Goal: Task Accomplishment & Management: Manage account settings

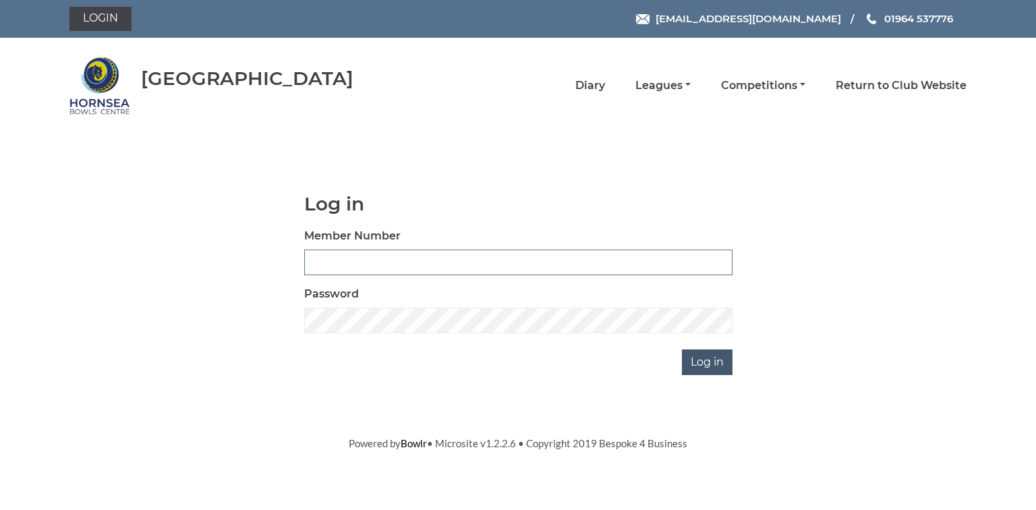
type input "0580"
click at [707, 363] on input "Log in" at bounding box center [707, 362] width 51 height 26
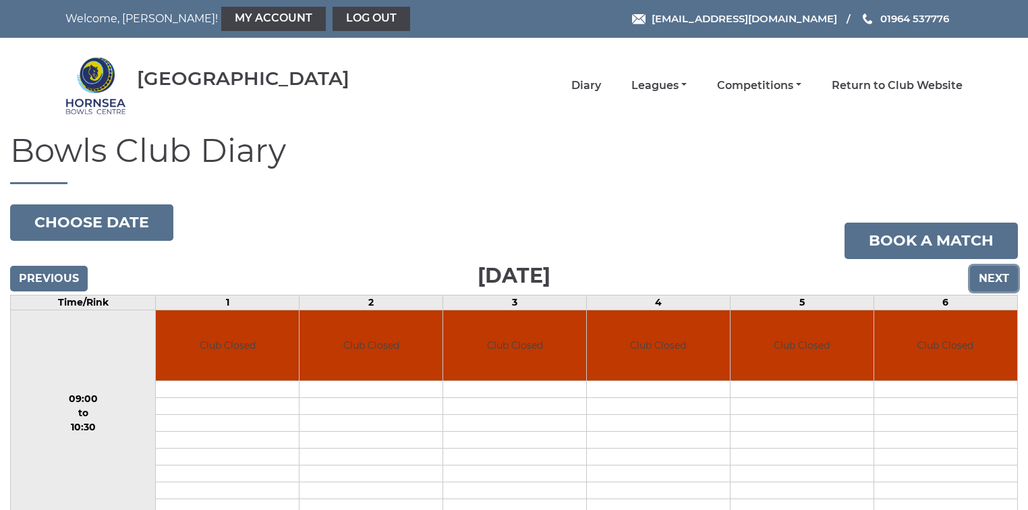
click at [995, 278] on input "Next" at bounding box center [994, 279] width 48 height 26
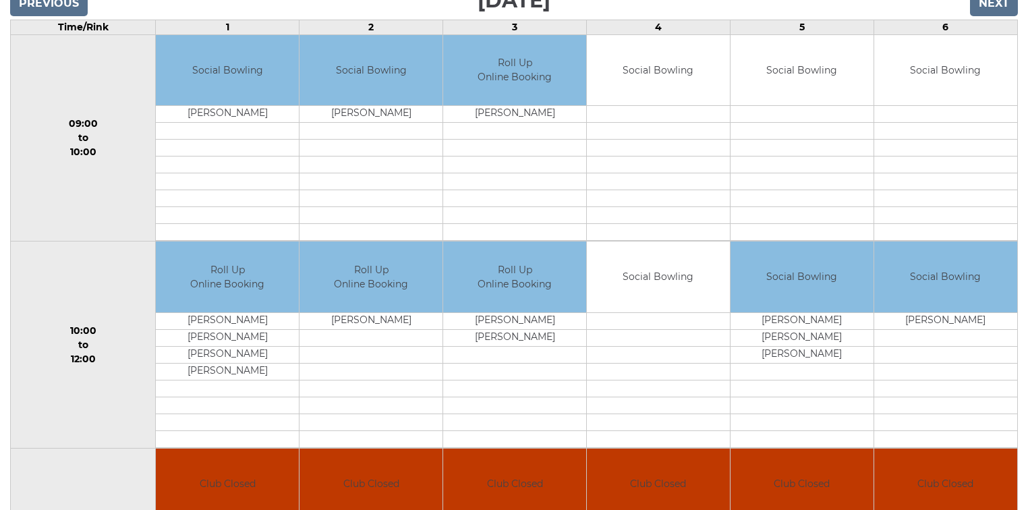
scroll to position [156, 0]
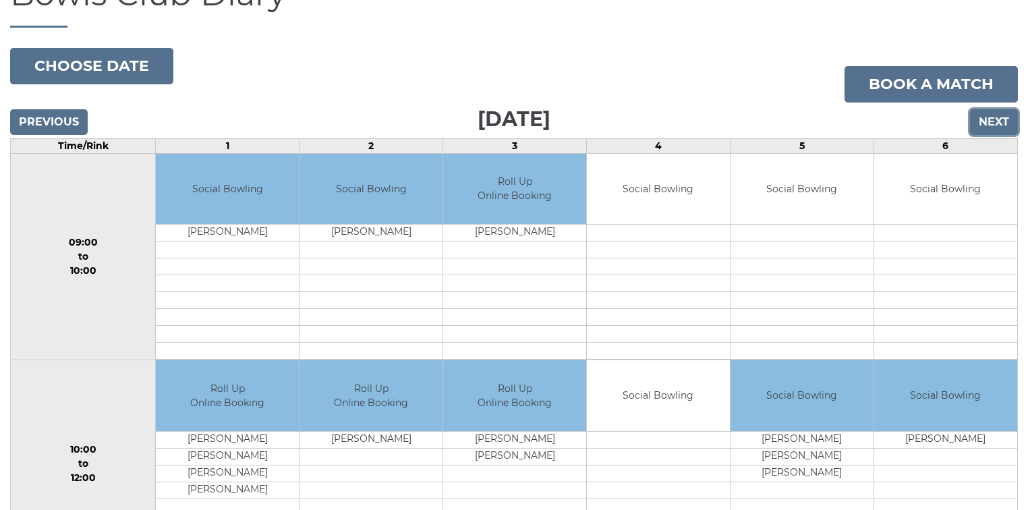
click at [988, 120] on input "Next" at bounding box center [994, 122] width 48 height 26
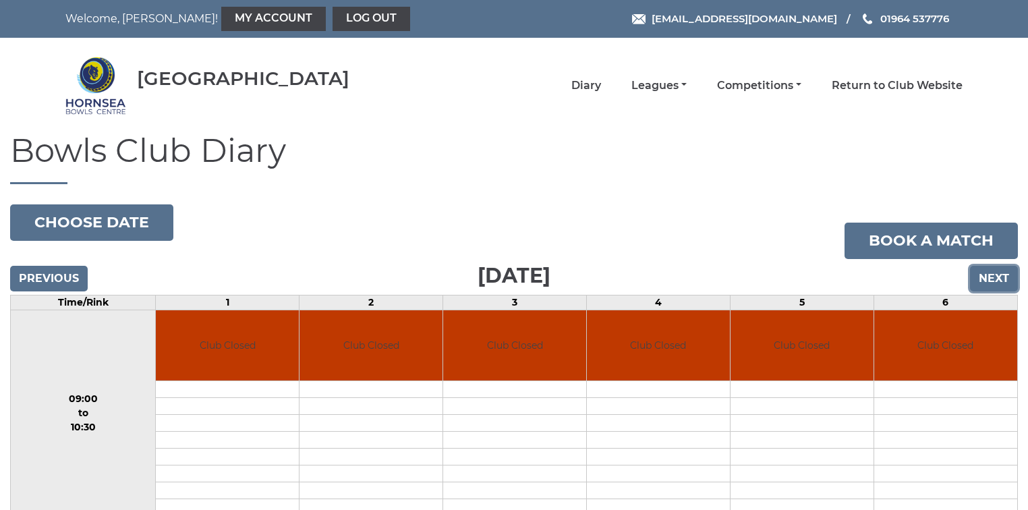
click at [994, 274] on input "Next" at bounding box center [994, 279] width 48 height 26
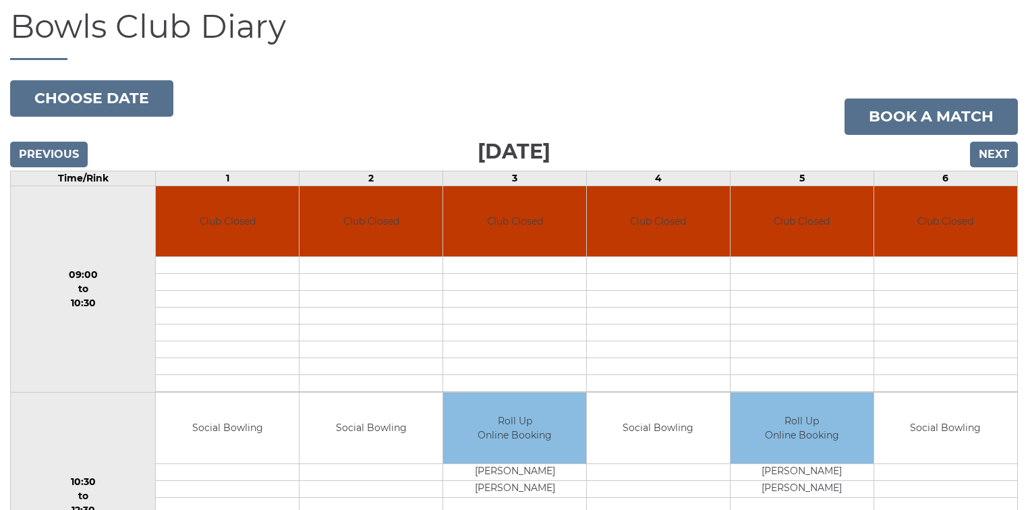
scroll to position [108, 0]
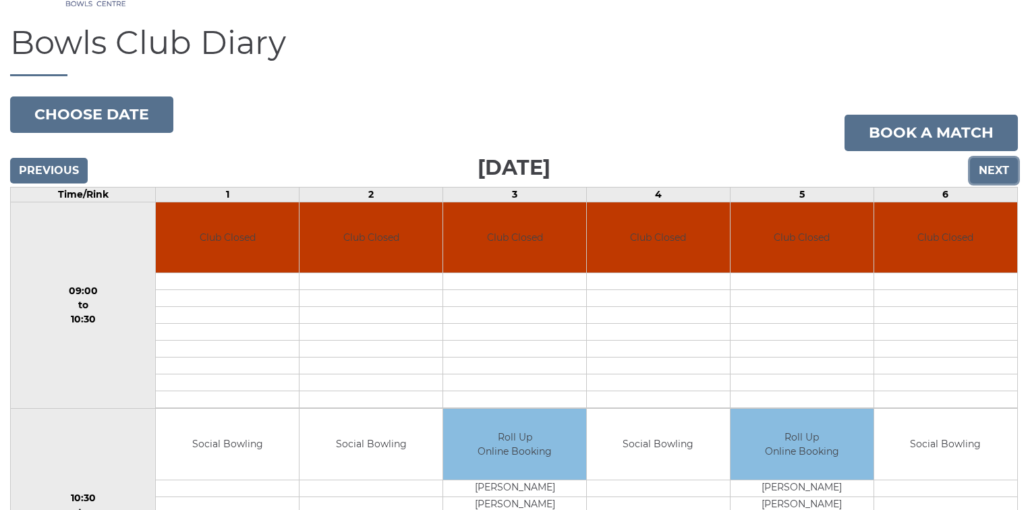
click at [993, 171] on input "Next" at bounding box center [994, 171] width 48 height 26
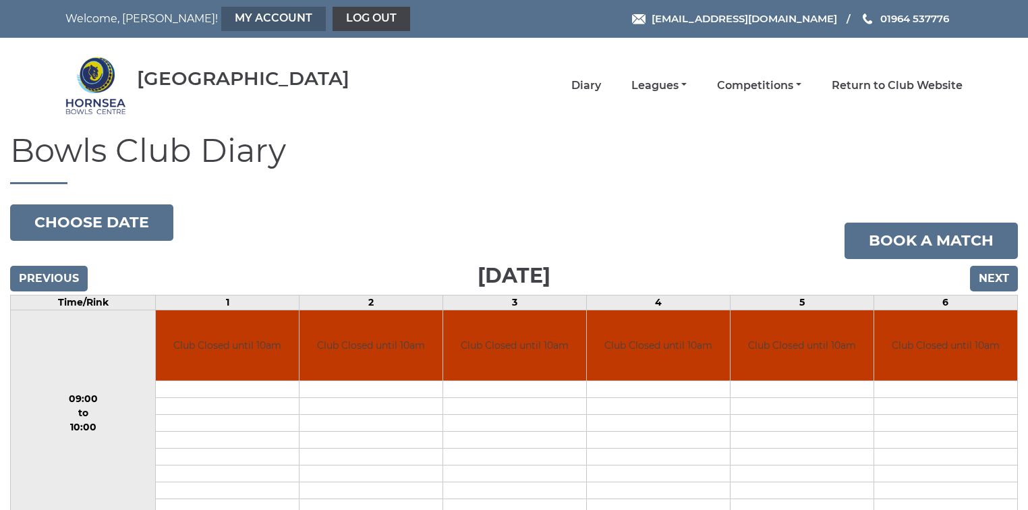
click at [221, 21] on link "My Account" at bounding box center [273, 19] width 105 height 24
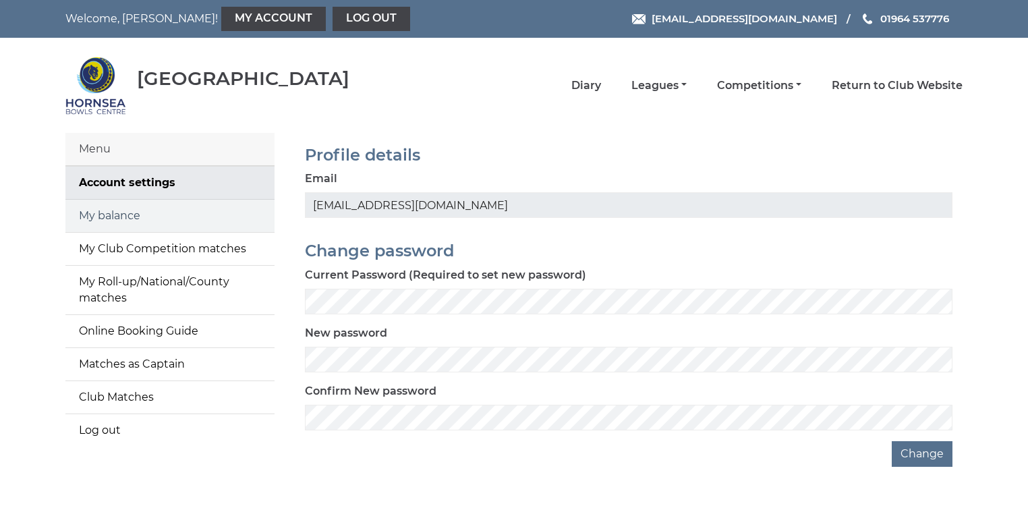
click at [109, 212] on link "My balance" at bounding box center [169, 216] width 209 height 32
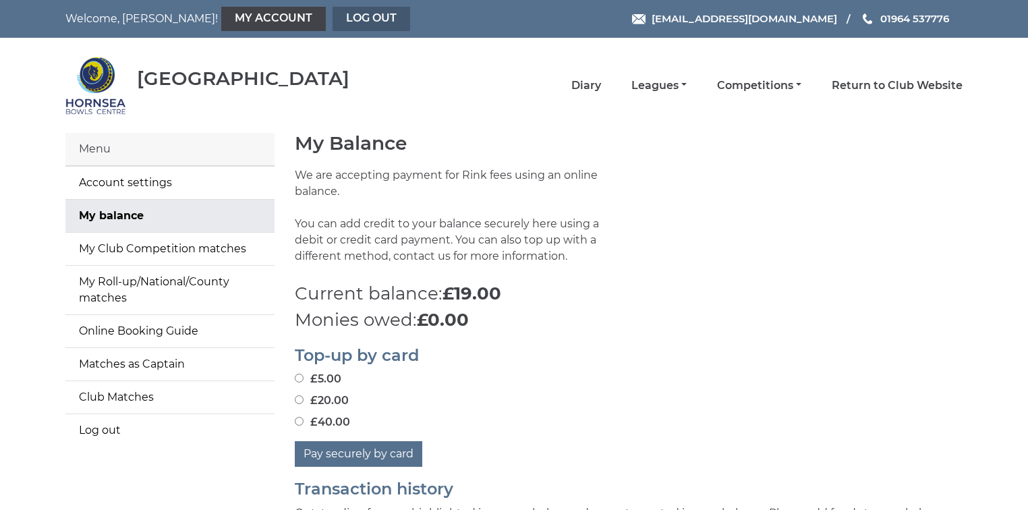
click at [333, 20] on link "Log out" at bounding box center [372, 19] width 78 height 24
